Goal: Communication & Community: Connect with others

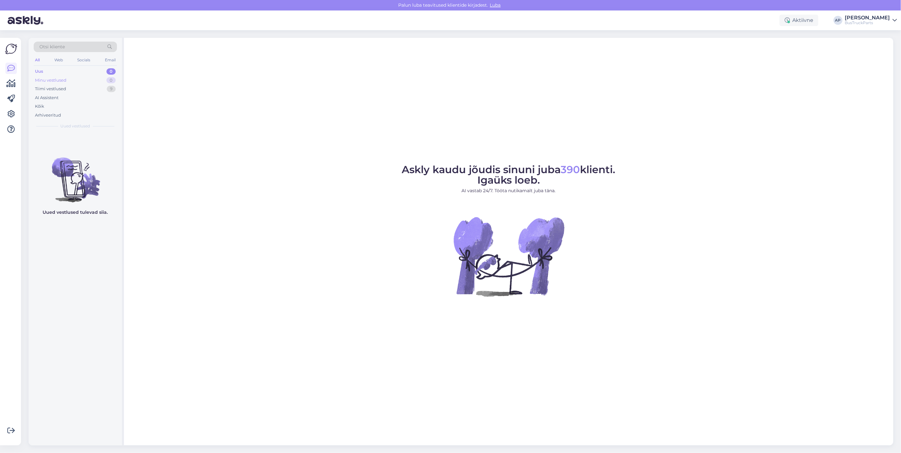
click at [56, 80] on div "Minu vestlused" at bounding box center [50, 80] width 31 height 6
click at [46, 89] on div "Tiimi vestlused" at bounding box center [50, 89] width 31 height 6
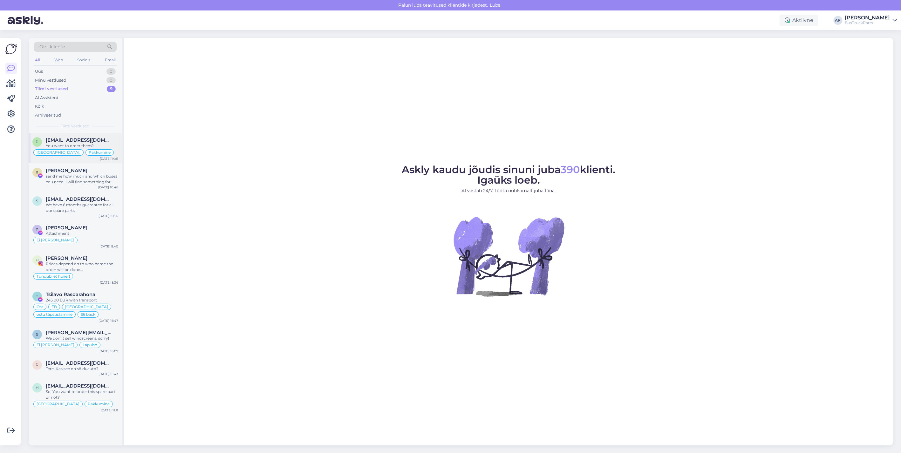
click at [97, 137] on span "[EMAIL_ADDRESS][DOMAIN_NAME]" at bounding box center [79, 140] width 66 height 6
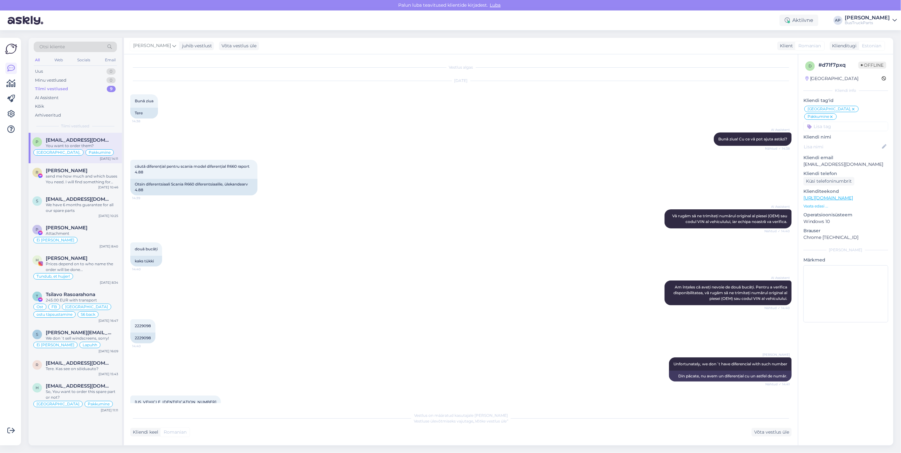
scroll to position [1353, 0]
